Goal: Navigation & Orientation: Go to known website

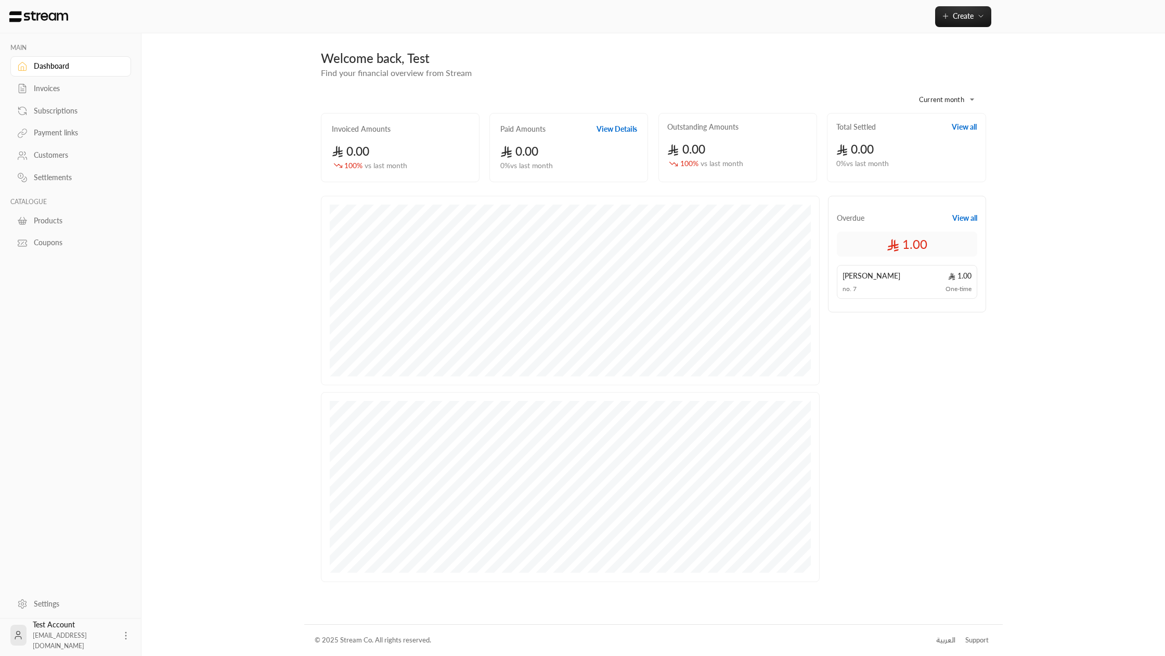
click at [733, 338] on div "**********" at bounding box center [582, 328] width 1165 height 656
